Goal: Task Accomplishment & Management: Use online tool/utility

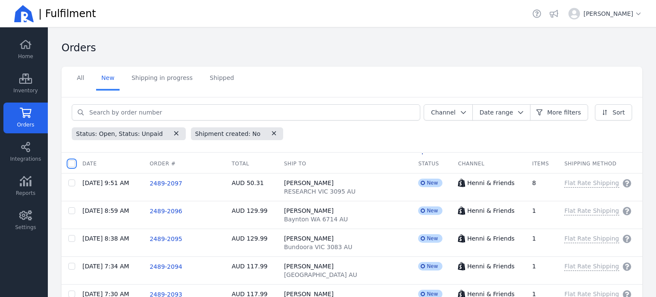
click at [70, 163] on input "checkbox" at bounding box center [71, 163] width 7 height 7
checkbox input "true"
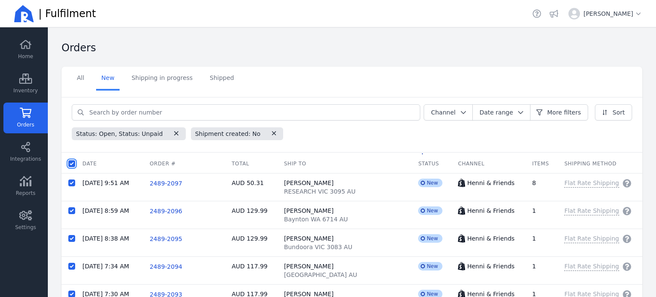
checkbox input "true"
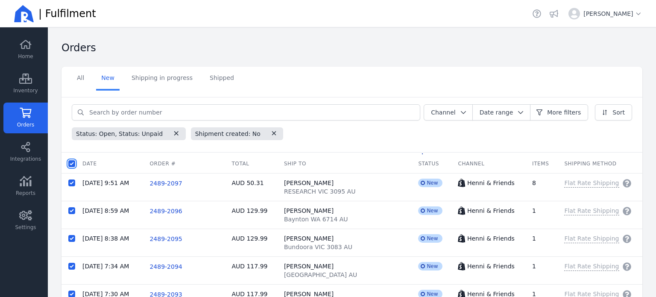
checkbox input "true"
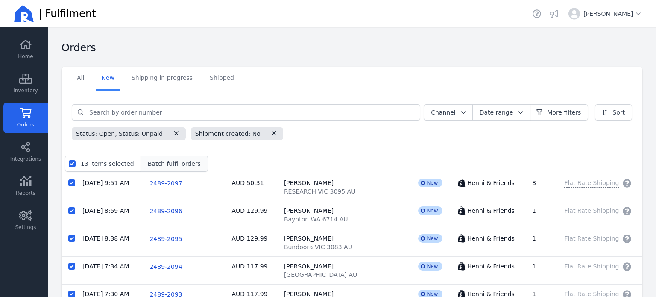
click at [167, 166] on span "Batch fulfil orders" at bounding box center [174, 163] width 53 height 9
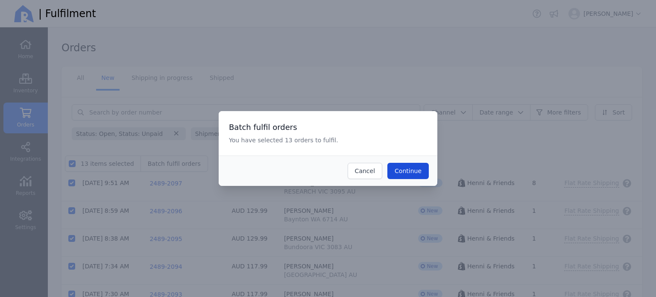
click at [420, 167] on span "Continue" at bounding box center [408, 170] width 27 height 7
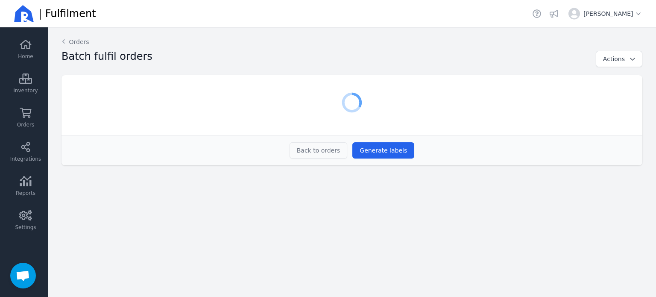
scroll to position [242, 0]
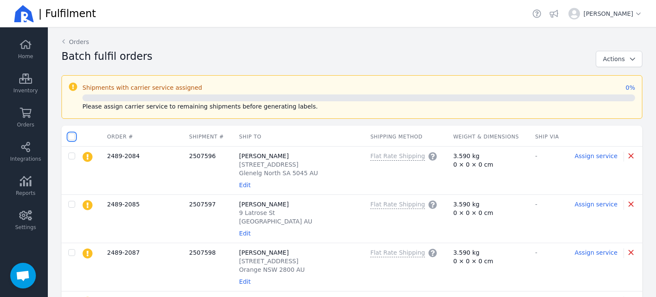
click at [73, 138] on input "checkbox" at bounding box center [71, 136] width 7 height 7
checkbox input "true"
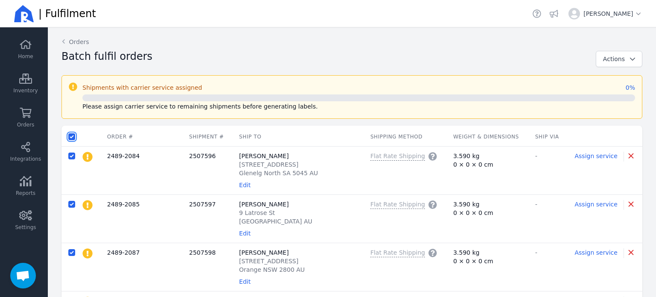
checkbox input "true"
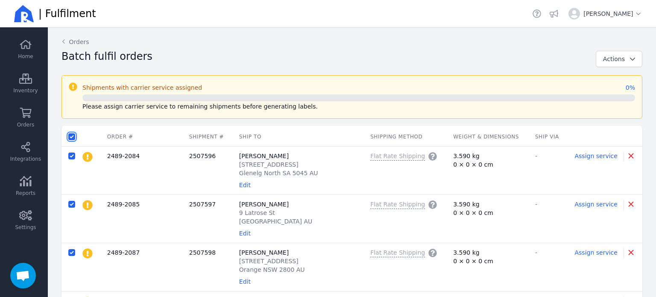
checkbox input "true"
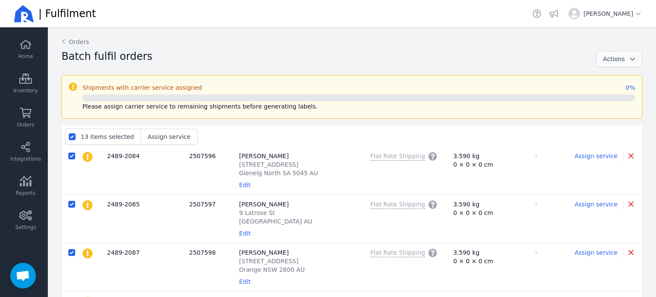
click at [628, 56] on icon "button" at bounding box center [632, 59] width 9 height 6
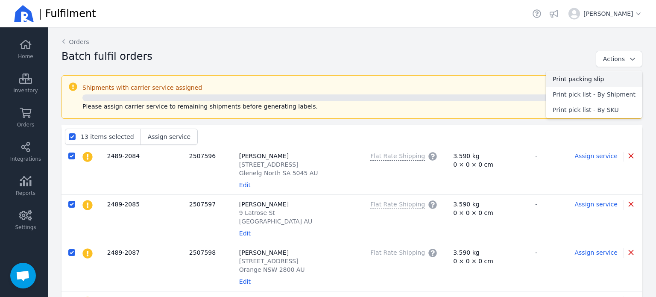
click at [587, 77] on span "Print packing slip" at bounding box center [594, 79] width 83 height 9
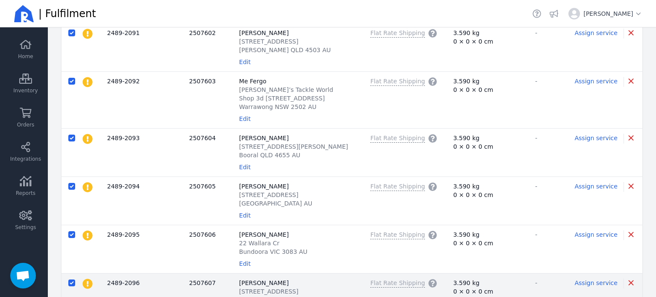
scroll to position [470, 0]
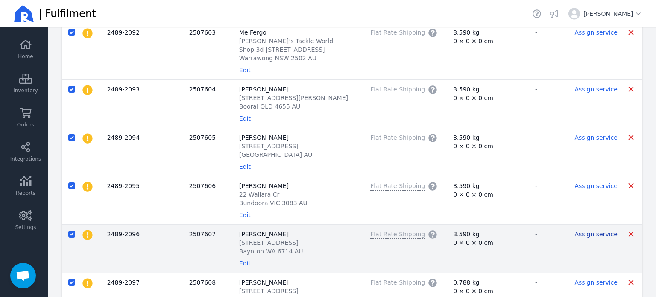
click at [581, 232] on span "Assign service" at bounding box center [596, 234] width 43 height 7
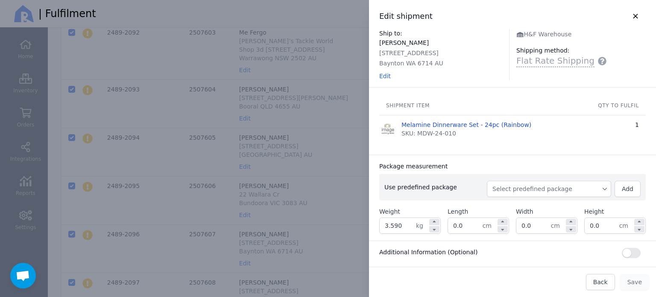
click at [561, 188] on span "Select predefined package" at bounding box center [549, 189] width 113 height 9
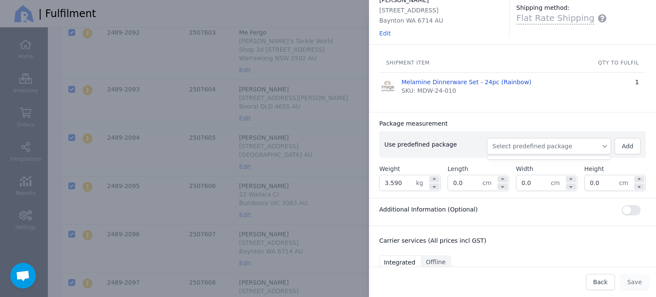
click at [562, 146] on span "Select predefined package" at bounding box center [549, 146] width 113 height 9
click at [548, 147] on span "Select predefined package" at bounding box center [549, 146] width 113 height 9
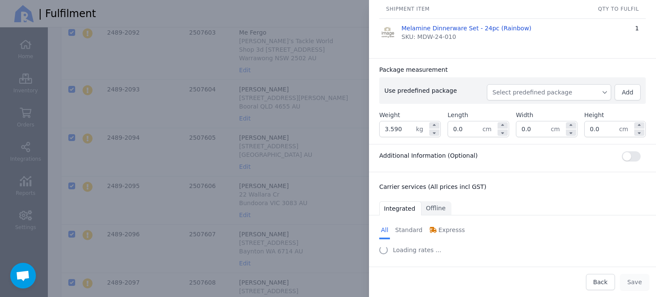
scroll to position [100, 0]
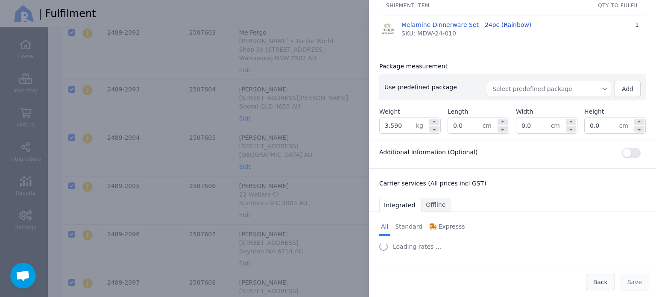
click at [601, 284] on span "Back" at bounding box center [600, 282] width 15 height 7
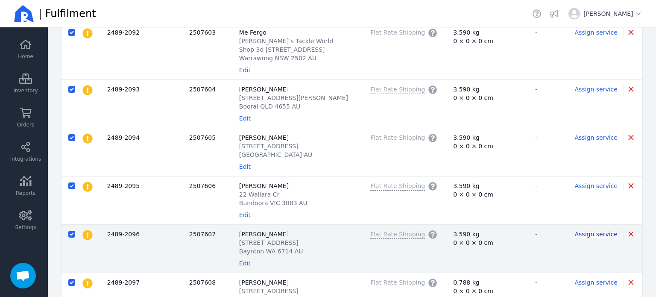
click at [576, 232] on span "Assign service" at bounding box center [596, 234] width 43 height 7
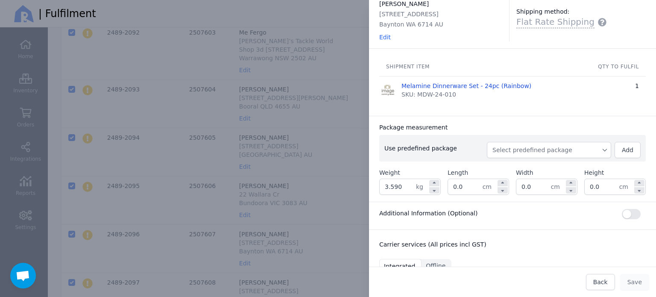
scroll to position [85, 0]
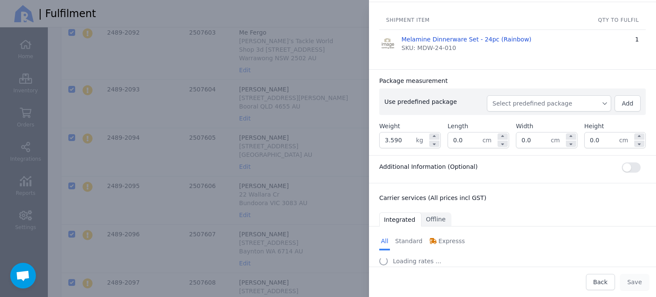
click at [534, 106] on span "Select predefined package" at bounding box center [549, 103] width 113 height 9
click at [519, 119] on span "BX250" at bounding box center [553, 122] width 104 height 9
type input "3.850"
type input "27.0"
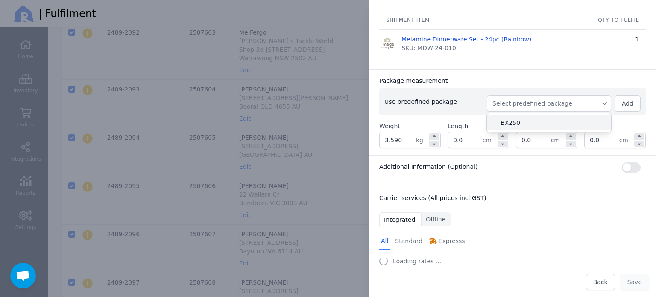
type input "27.0"
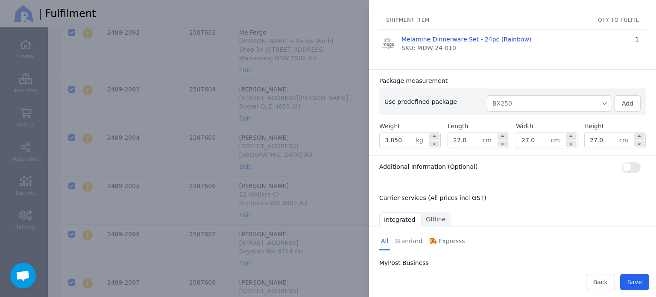
scroll to position [170, 0]
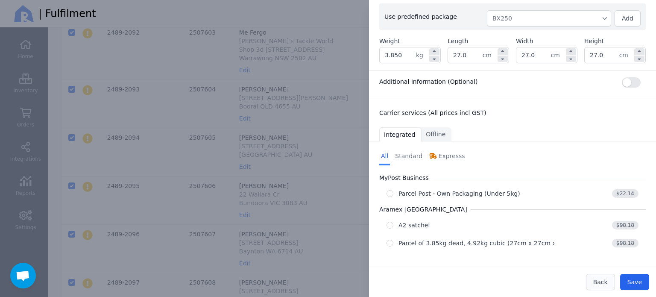
click at [608, 283] on span "Back" at bounding box center [600, 282] width 15 height 7
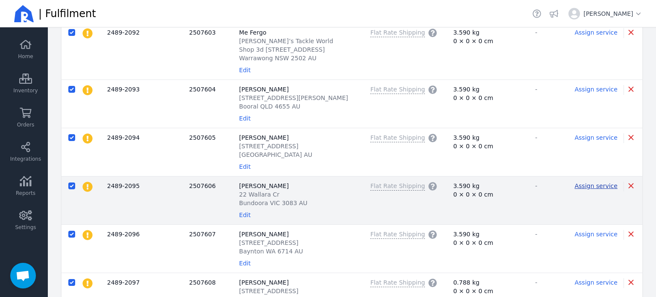
click at [593, 185] on span "Assign service" at bounding box center [596, 185] width 43 height 7
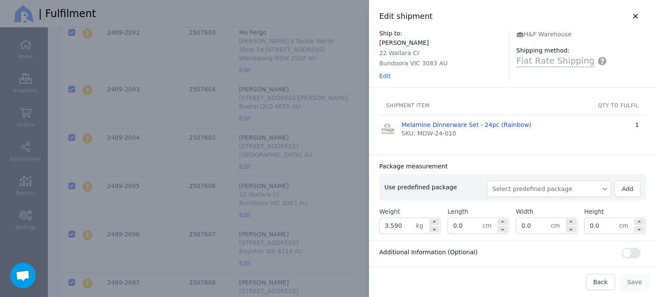
click at [526, 191] on span "Select predefined package" at bounding box center [549, 189] width 113 height 9
click at [524, 207] on span "BX250" at bounding box center [553, 208] width 104 height 9
type input "3.850"
type input "27.0"
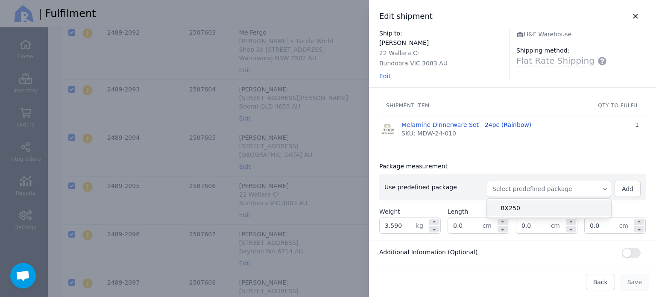
type input "27.0"
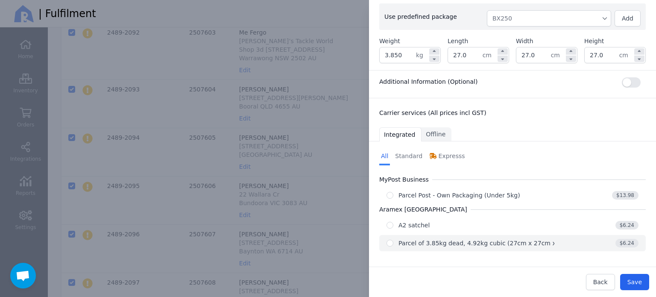
click at [477, 240] on div "Parcel of 3.85kg dead, 4.92kg cubic (27cm x 27cm x 27cm)" at bounding box center [488, 243] width 179 height 9
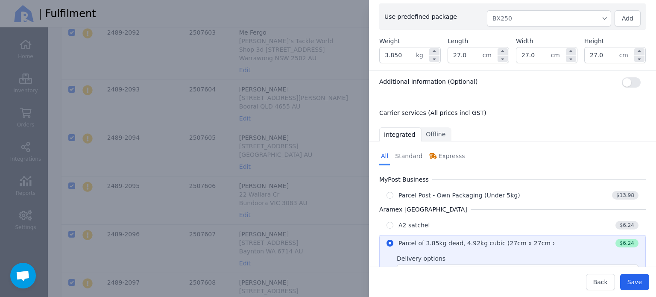
radio input "true"
click at [643, 283] on button "Save" at bounding box center [634, 282] width 29 height 16
type input "27.0"
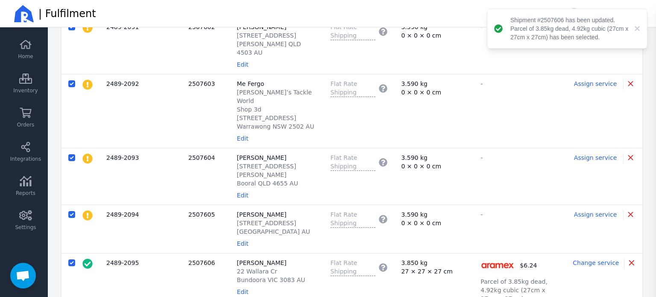
scroll to position [504, 0]
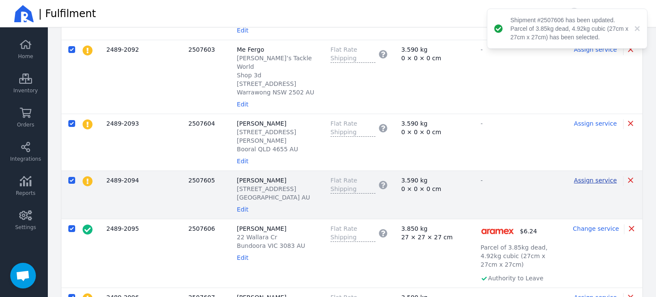
click at [588, 177] on span "Assign service" at bounding box center [595, 180] width 43 height 7
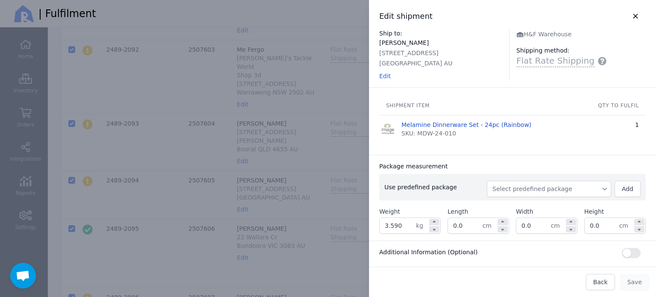
click at [509, 189] on span "Select predefined package" at bounding box center [549, 189] width 113 height 9
click at [501, 205] on span "BX250" at bounding box center [553, 208] width 104 height 9
type input "3.850"
type input "27.0"
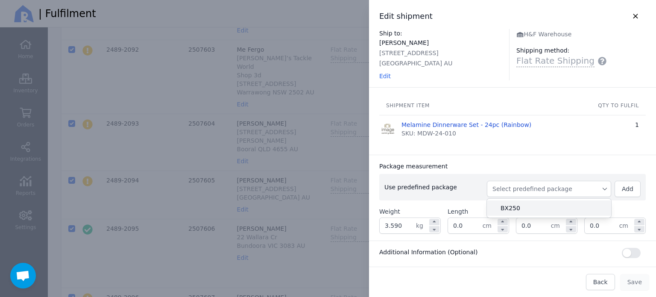
type input "27.0"
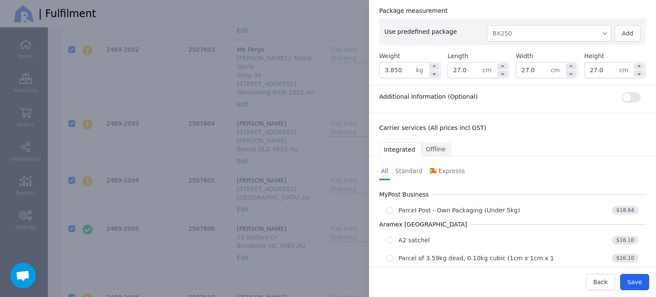
scroll to position [170, 0]
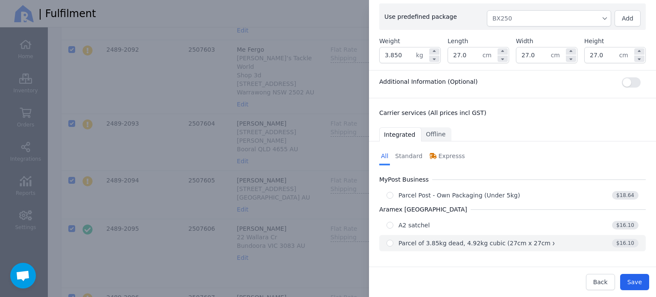
click at [478, 241] on div "Parcel of 3.85kg dead, 4.92kg cubic (27cm x 27cm x 27cm)" at bounding box center [488, 243] width 179 height 9
radio input "true"
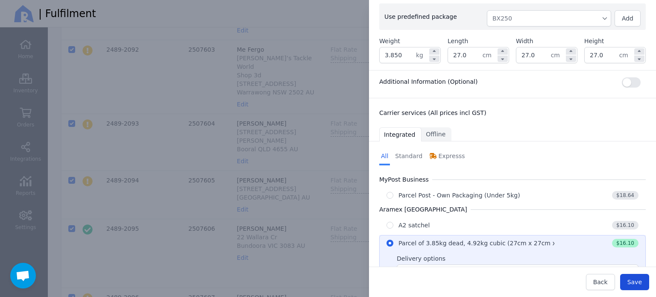
click at [639, 285] on span "Save" at bounding box center [635, 282] width 15 height 7
type input "27.0"
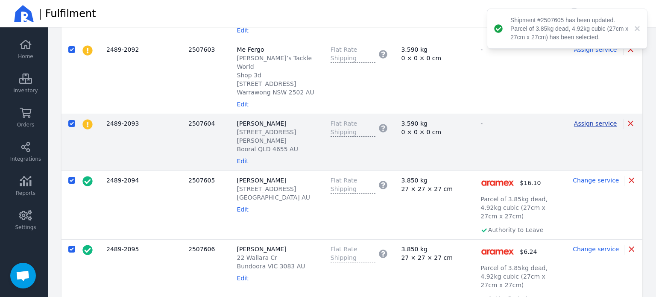
click at [585, 120] on span "Assign service" at bounding box center [595, 123] width 43 height 7
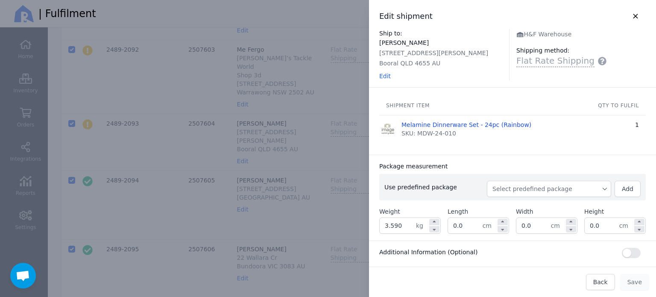
click at [554, 183] on button "Select predefined package" at bounding box center [549, 189] width 124 height 16
click at [536, 206] on span "BX250" at bounding box center [553, 208] width 104 height 9
type input "3.850"
type input "27.0"
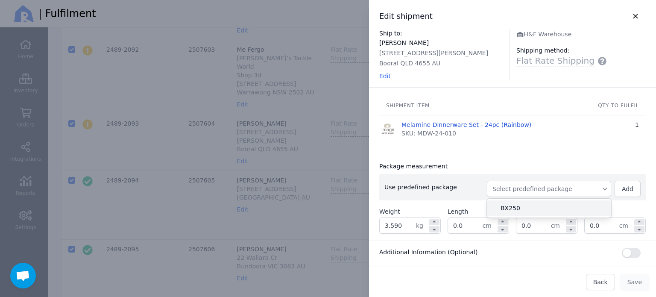
type input "27.0"
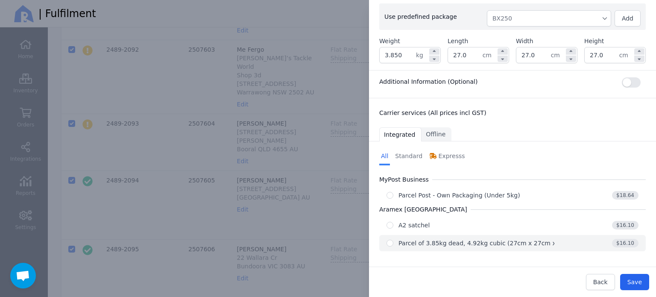
click at [498, 243] on div "Parcel of 3.85kg dead, 4.92kg cubic (27cm x 27cm x 27cm)" at bounding box center [488, 243] width 179 height 9
radio input "true"
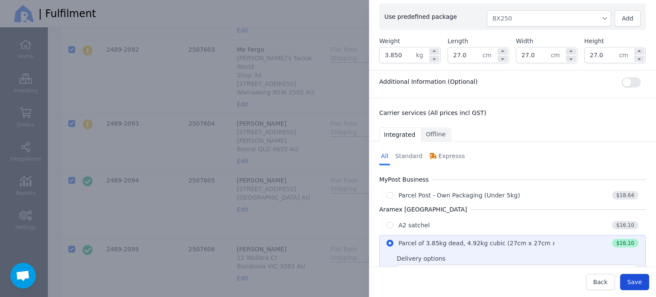
click at [641, 280] on span "Save" at bounding box center [635, 282] width 15 height 7
type input "27.0"
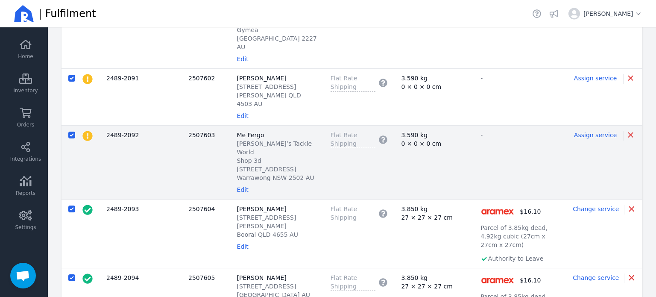
scroll to position [419, 0]
click at [598, 132] on span "Assign service" at bounding box center [595, 135] width 43 height 7
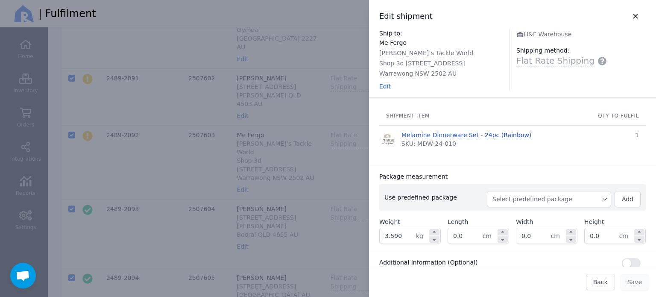
click at [590, 203] on span "Select predefined package" at bounding box center [549, 199] width 113 height 9
click at [528, 218] on span "BX250" at bounding box center [553, 218] width 104 height 9
type input "3.850"
type input "27.0"
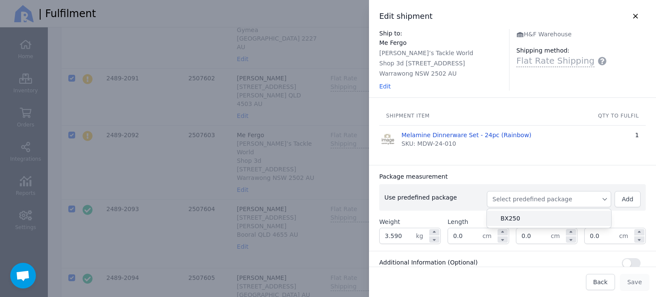
type input "27.0"
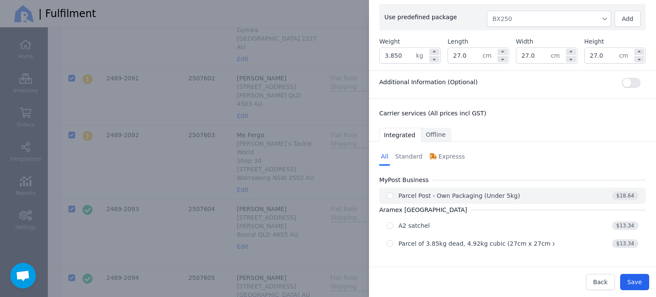
scroll to position [181, 0]
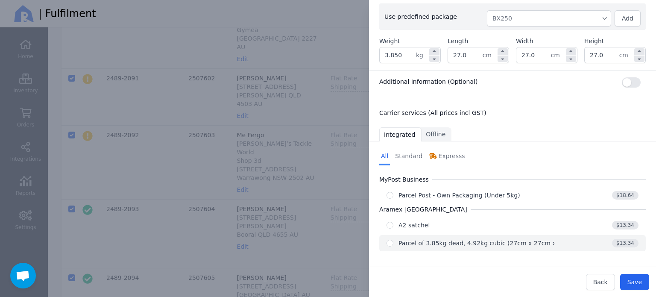
click at [540, 239] on div "Parcel of 3.85kg dead, 4.92kg cubic (27cm x 27cm x 27cm)" at bounding box center [488, 243] width 179 height 9
radio input "true"
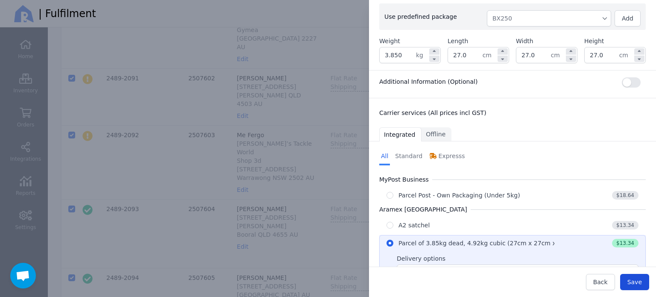
click at [639, 279] on span "Save" at bounding box center [635, 282] width 15 height 7
type input "27.0"
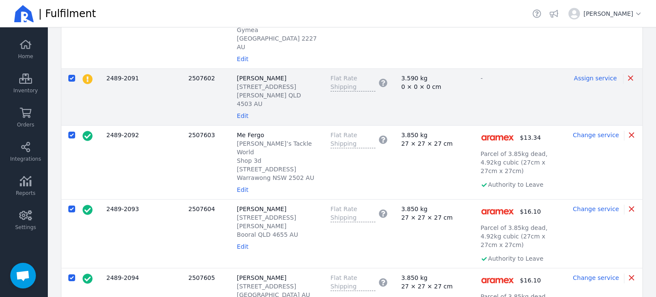
scroll to position [376, 0]
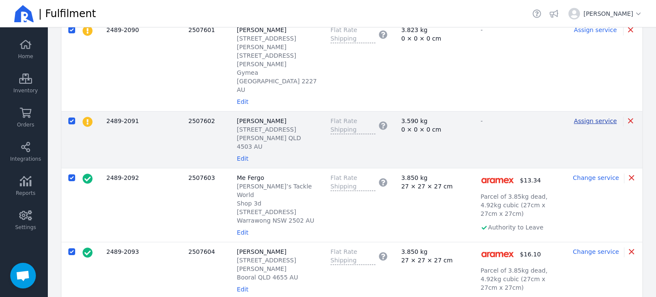
click at [593, 117] on span "Assign service" at bounding box center [595, 120] width 43 height 7
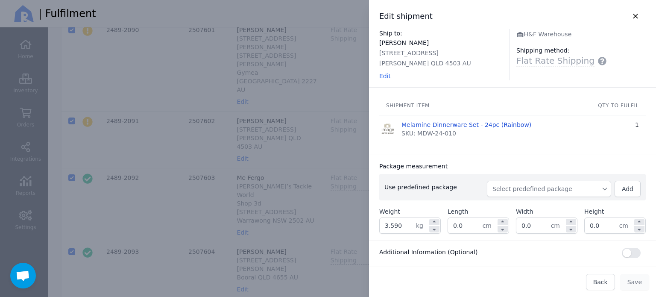
click at [521, 190] on span "Select predefined package" at bounding box center [549, 189] width 113 height 9
click at [518, 211] on span "BX250" at bounding box center [553, 208] width 104 height 9
type input "3.850"
type input "27.0"
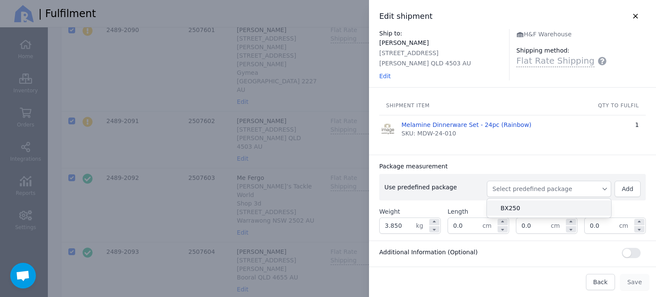
type input "27.0"
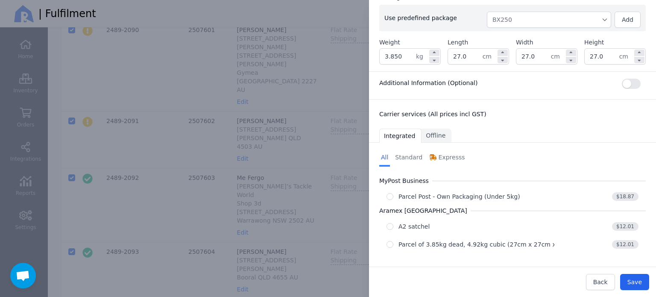
scroll to position [170, 0]
click at [499, 245] on div "Parcel of 3.85kg dead, 4.92kg cubic (27cm x 27cm x 27cm)" at bounding box center [488, 243] width 179 height 9
radio input "true"
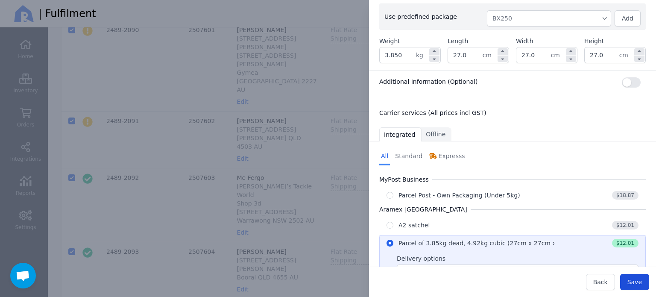
click at [636, 280] on span "Save" at bounding box center [635, 282] width 15 height 7
type input "27.0"
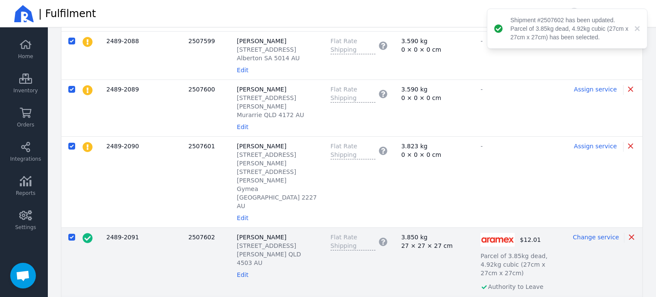
scroll to position [248, 0]
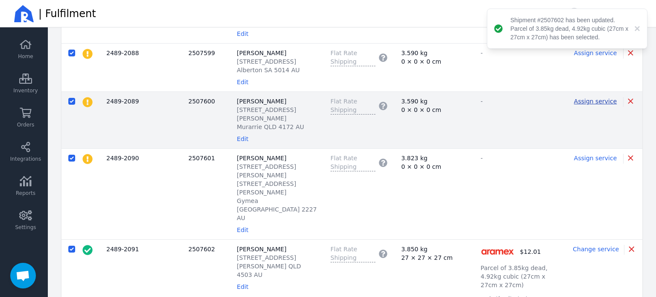
click at [588, 105] on span "Assign service" at bounding box center [595, 101] width 43 height 7
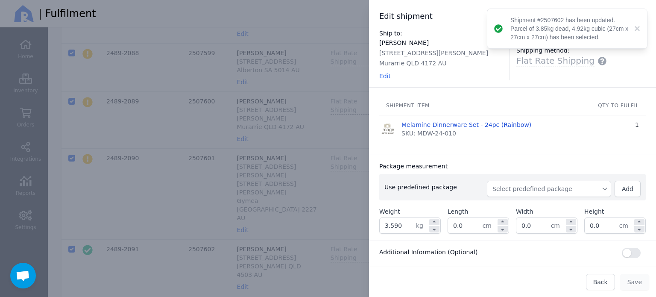
drag, startPoint x: 527, startPoint y: 190, endPoint x: 525, endPoint y: 195, distance: 5.3
click at [527, 190] on span "Select predefined package" at bounding box center [549, 189] width 113 height 9
click at [518, 209] on span "BX250" at bounding box center [553, 208] width 104 height 9
type input "3.850"
type input "27.0"
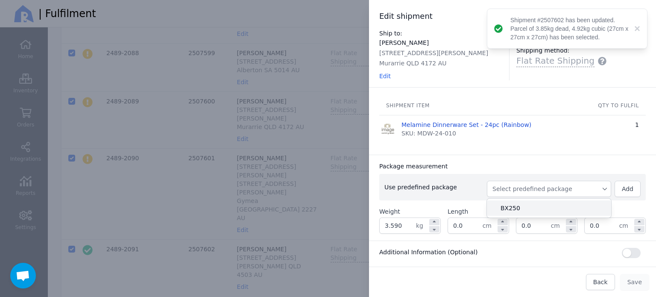
type input "27.0"
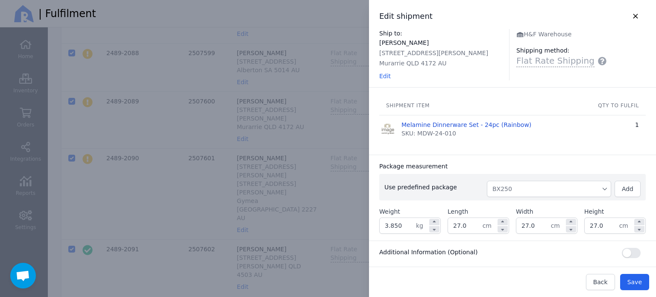
scroll to position [170, 0]
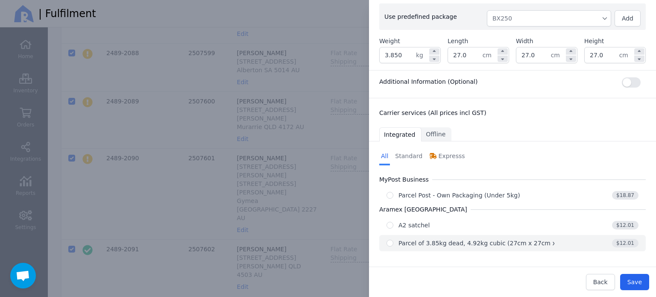
click at [550, 244] on div "Parcel of 3.85kg dead, 4.92kg cubic (27cm x 27cm x 27cm)" at bounding box center [488, 243] width 179 height 9
radio input "true"
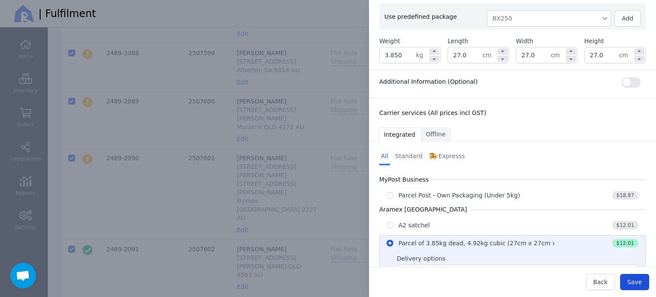
click at [631, 280] on span "Save" at bounding box center [635, 282] width 15 height 7
type input "27.0"
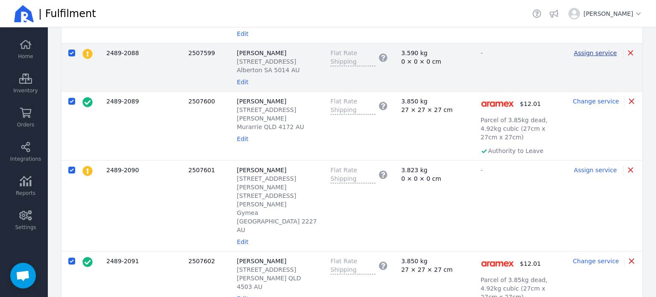
click at [594, 56] on span "Assign service" at bounding box center [595, 53] width 43 height 7
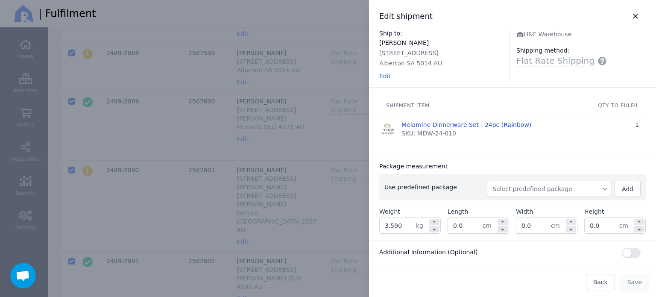
click at [550, 189] on span "Select predefined package" at bounding box center [549, 189] width 113 height 9
click at [538, 206] on span "BX250" at bounding box center [553, 208] width 104 height 9
type input "3.850"
type input "27.0"
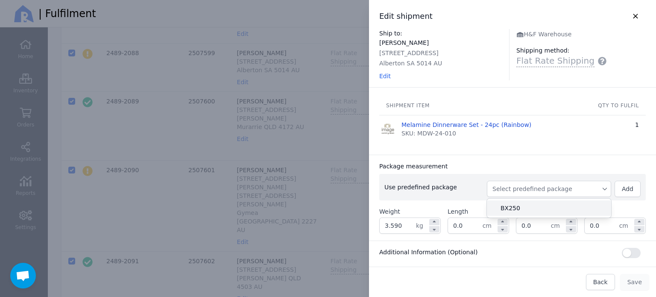
type input "27.0"
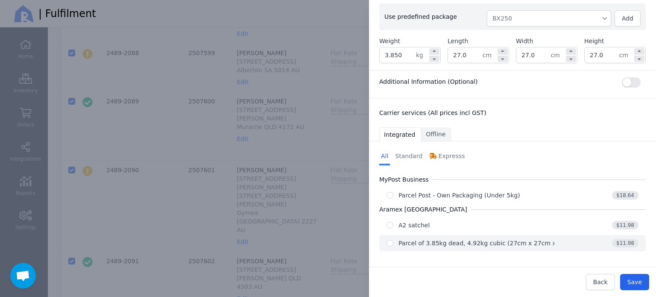
click at [484, 240] on div "Parcel of 3.85kg dead, 4.92kg cubic (27cm x 27cm x 27cm)" at bounding box center [488, 243] width 179 height 9
radio input "true"
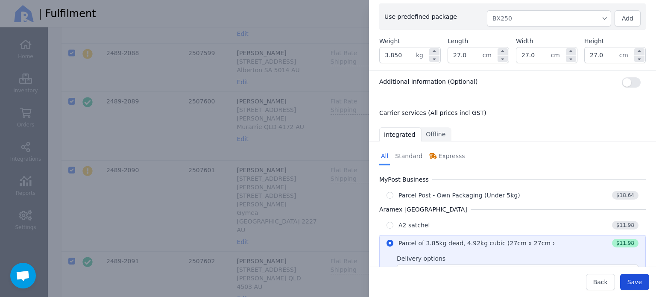
click at [636, 280] on span "Save" at bounding box center [635, 282] width 15 height 7
type input "27.0"
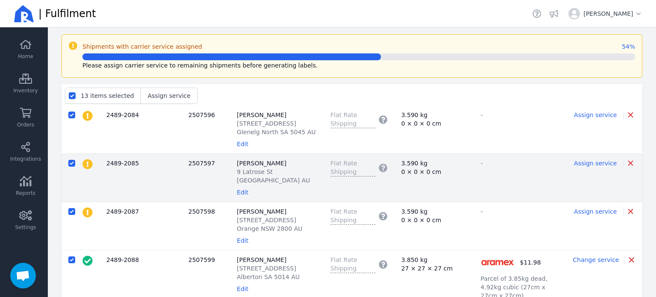
scroll to position [0, 0]
